Goal: Navigation & Orientation: Find specific page/section

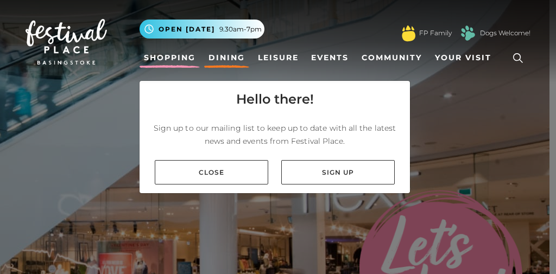
click at [219, 59] on link "Dining" at bounding box center [226, 58] width 45 height 20
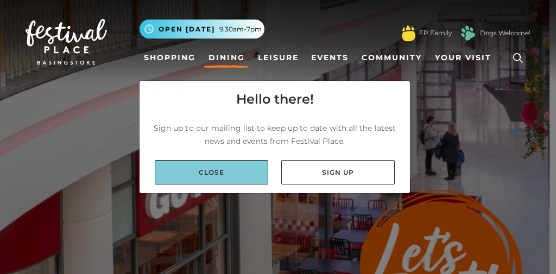
click at [229, 168] on link "Close" at bounding box center [211, 172] width 113 height 24
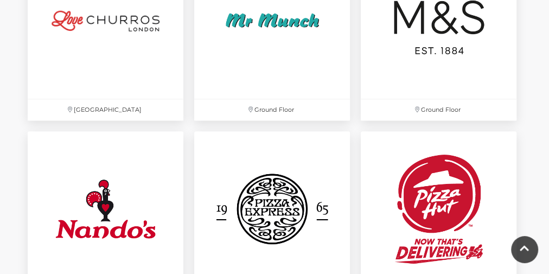
scroll to position [2467, 0]
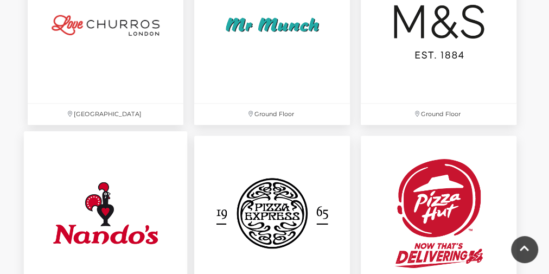
click at [87, 200] on img at bounding box center [105, 212] width 163 height 163
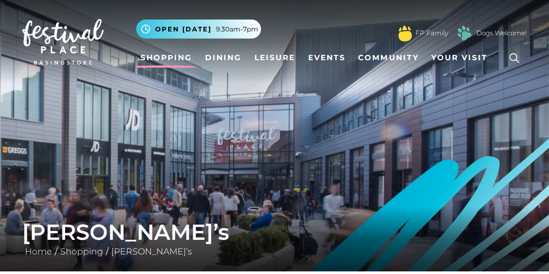
click at [170, 56] on link "Shopping" at bounding box center [166, 58] width 60 height 20
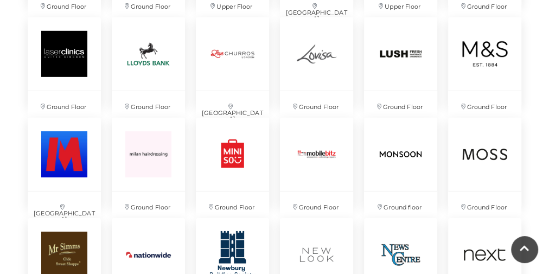
scroll to position [1633, 0]
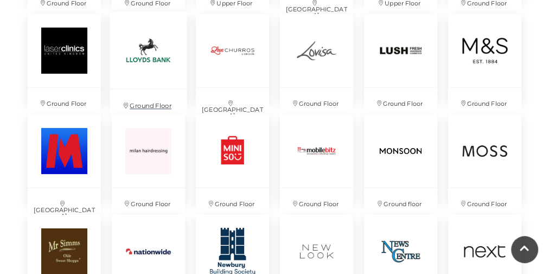
click at [142, 54] on img at bounding box center [148, 50] width 77 height 77
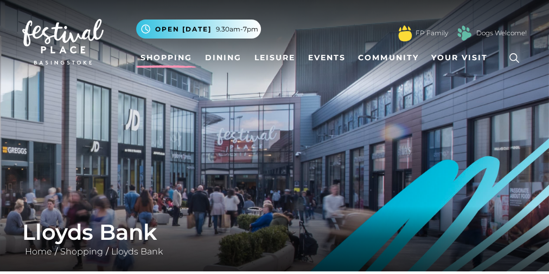
click at [173, 55] on link "Shopping" at bounding box center [166, 58] width 60 height 20
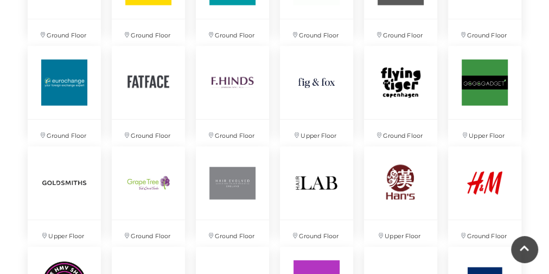
scroll to position [1167, 0]
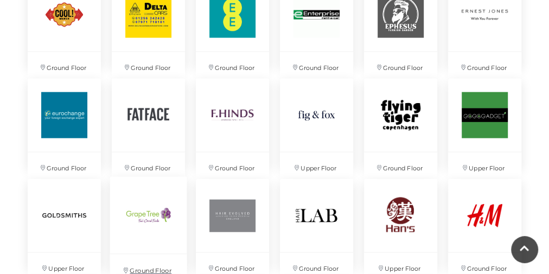
click at [155, 210] on img at bounding box center [148, 215] width 77 height 77
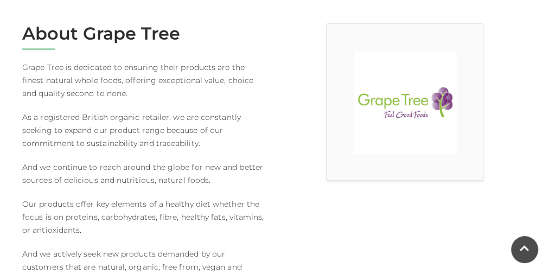
scroll to position [285, 0]
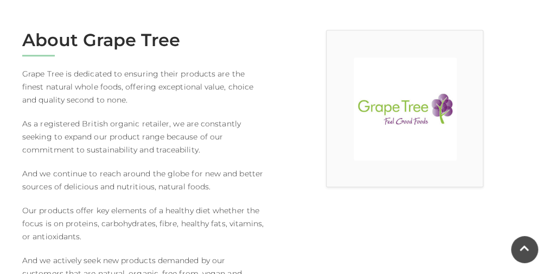
click at [391, 109] on img at bounding box center [405, 109] width 103 height 103
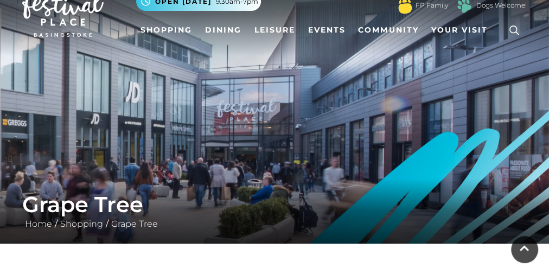
scroll to position [0, 0]
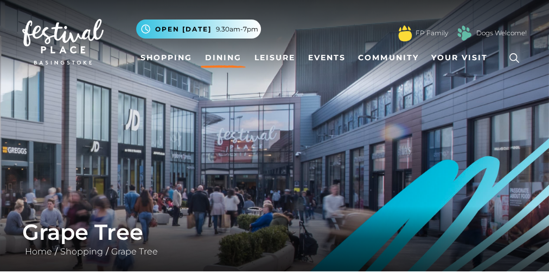
click at [231, 56] on link "Dining" at bounding box center [223, 58] width 45 height 20
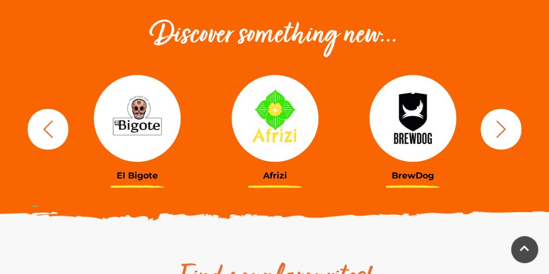
scroll to position [69, 0]
